Goal: Information Seeking & Learning: Find specific fact

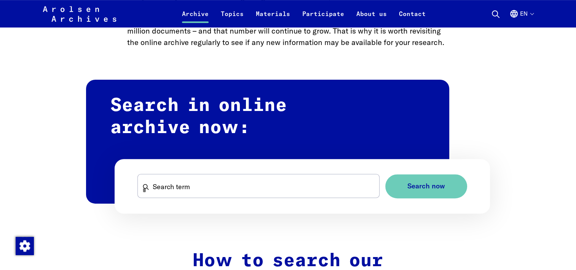
scroll to position [406, 0]
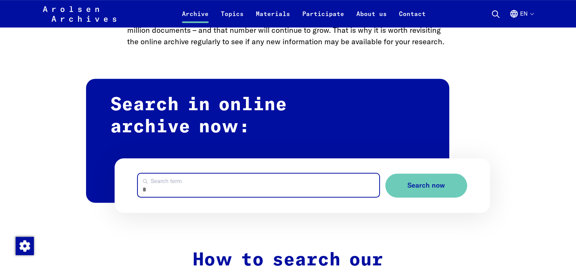
click at [186, 192] on input "Search term" at bounding box center [258, 184] width 241 height 23
type input "*"
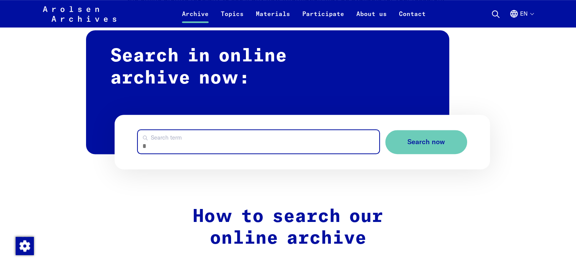
scroll to position [440, 0]
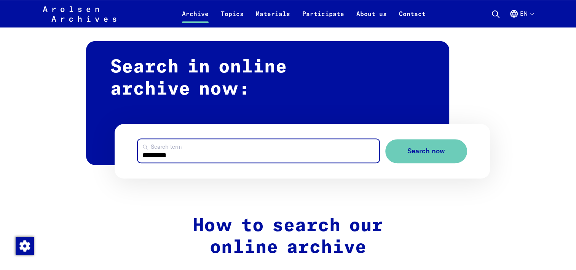
click at [385, 139] on button "Search now" at bounding box center [426, 151] width 82 height 24
drag, startPoint x: 188, startPoint y: 153, endPoint x: 67, endPoint y: 157, distance: 120.8
type input "*********"
click at [385, 139] on button "Search now" at bounding box center [426, 151] width 82 height 24
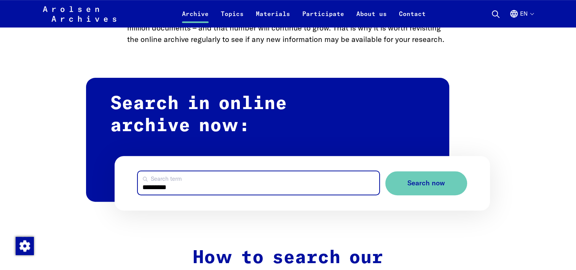
scroll to position [391, 0]
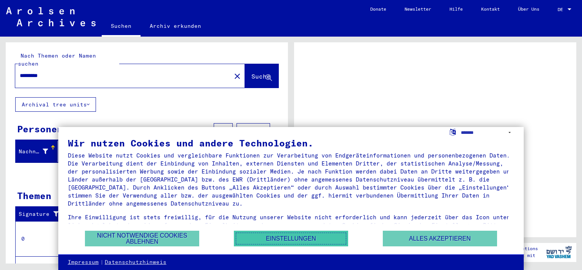
click at [267, 241] on button "Einstellungen" at bounding box center [291, 238] width 114 height 16
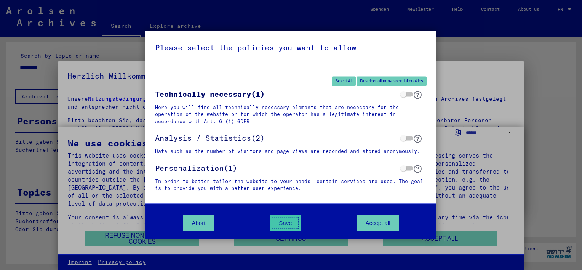
click at [288, 224] on button "Save" at bounding box center [285, 223] width 30 height 16
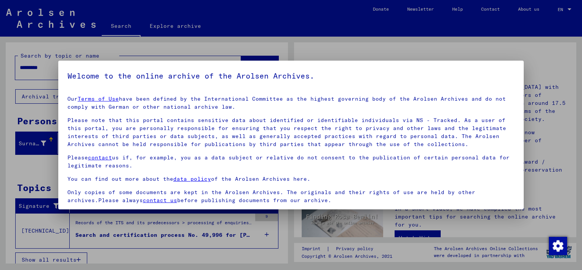
scroll to position [55, 0]
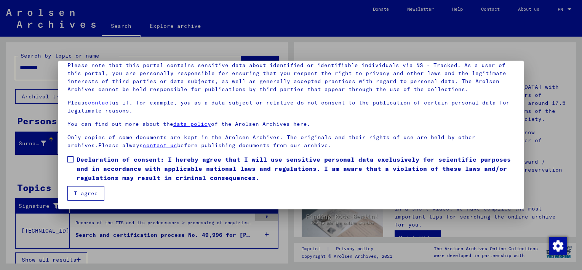
click at [119, 167] on font "Declaration of consent: I hereby agree that I will use sensitive personal data …" at bounding box center [294, 168] width 434 height 26
click at [73, 194] on button "I agree" at bounding box center [85, 193] width 37 height 14
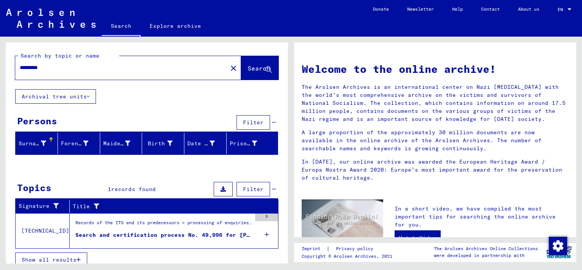
scroll to position [6, 0]
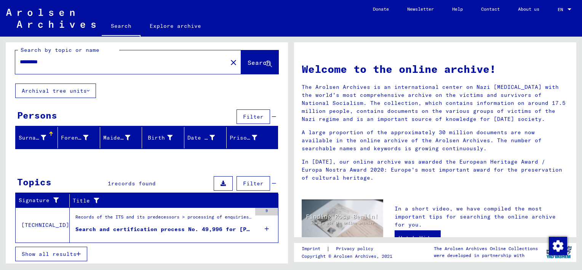
drag, startPoint x: 64, startPoint y: 62, endPoint x: 11, endPoint y: 61, distance: 52.6
click at [11, 61] on div "Search by topic or name ********* close Search" at bounding box center [147, 60] width 282 height 47
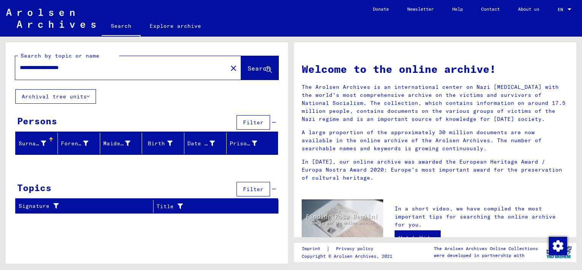
click at [81, 91] on button "Archival tree units" at bounding box center [55, 96] width 81 height 14
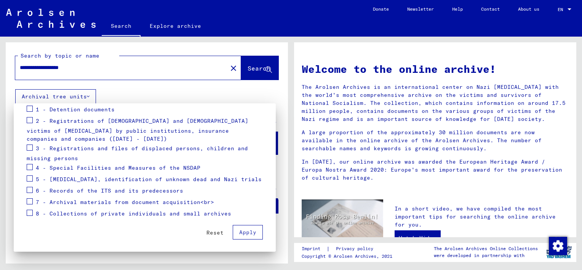
scroll to position [107, 0]
click at [135, 66] on div at bounding box center [291, 135] width 582 height 270
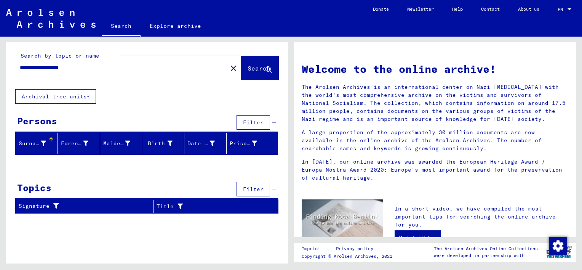
click at [109, 74] on div "**********" at bounding box center [116, 67] width 203 height 17
drag, startPoint x: 56, startPoint y: 68, endPoint x: 0, endPoint y: 71, distance: 55.7
click at [0, 71] on html "**********" at bounding box center [291, 135] width 582 height 270
click at [78, 65] on input "*********" at bounding box center [119, 68] width 198 height 8
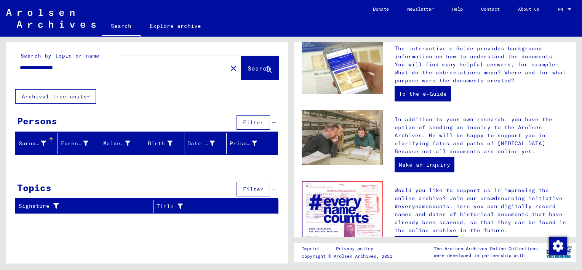
scroll to position [216, 0]
drag, startPoint x: 94, startPoint y: 71, endPoint x: 49, endPoint y: 71, distance: 44.9
click at [49, 71] on input "**********" at bounding box center [119, 68] width 198 height 8
type input "*********"
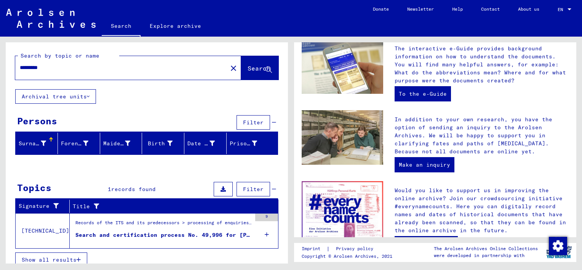
scroll to position [6, 0]
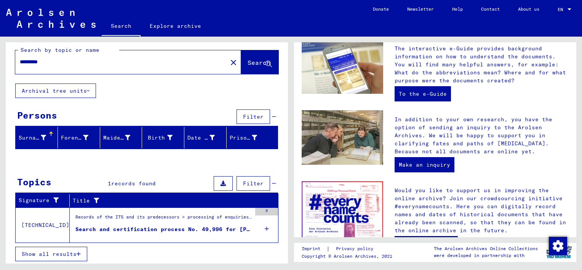
click at [182, 228] on div "Search and certification process No. 49,996 for [PERSON_NAME] [DEMOGRAPHIC_DATA]" at bounding box center [163, 229] width 176 height 8
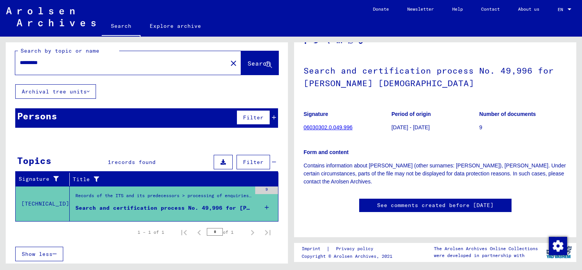
scroll to position [59, 0]
click at [331, 124] on link "06030302.0.049.996" at bounding box center [327, 127] width 49 height 6
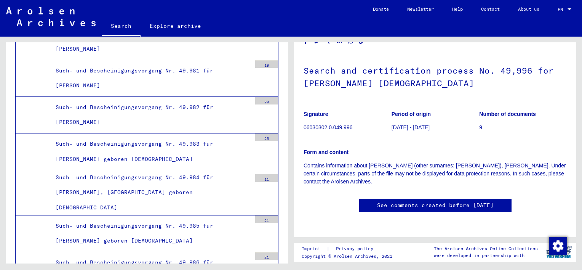
scroll to position [219, 0]
drag, startPoint x: 168, startPoint y: 151, endPoint x: 110, endPoint y: 164, distance: 59.6
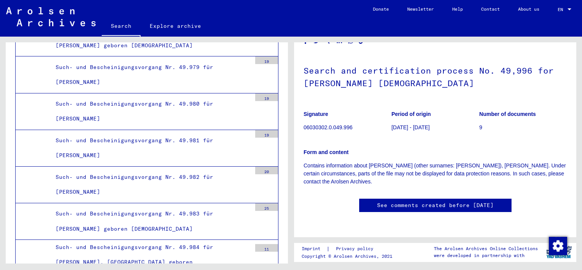
scroll to position [274, 0]
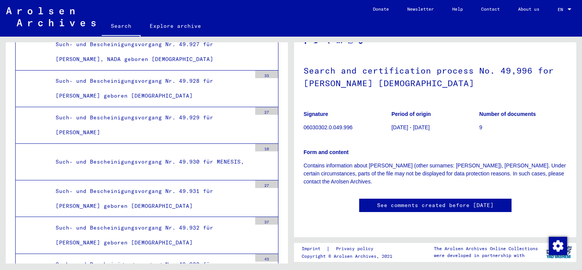
scroll to position [19391, 0]
